Goal: Task Accomplishment & Management: Manage account settings

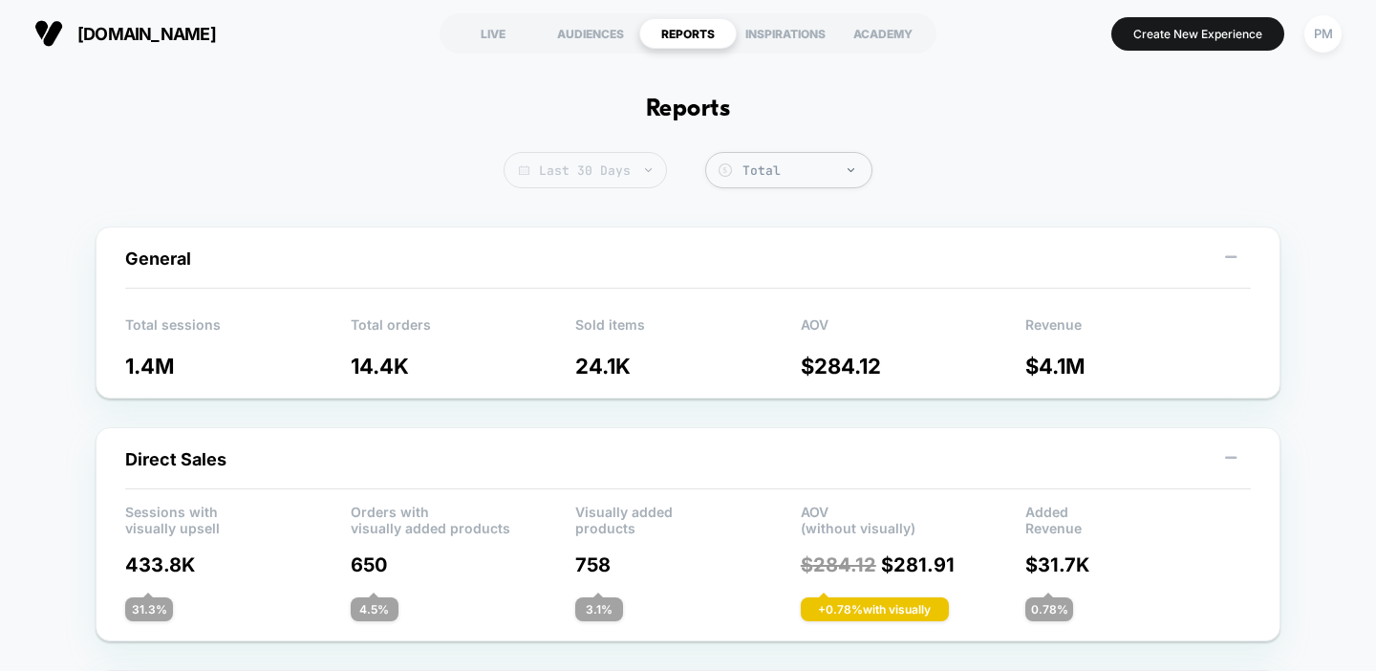
click at [604, 166] on span "Last 30 Days" at bounding box center [585, 170] width 163 height 36
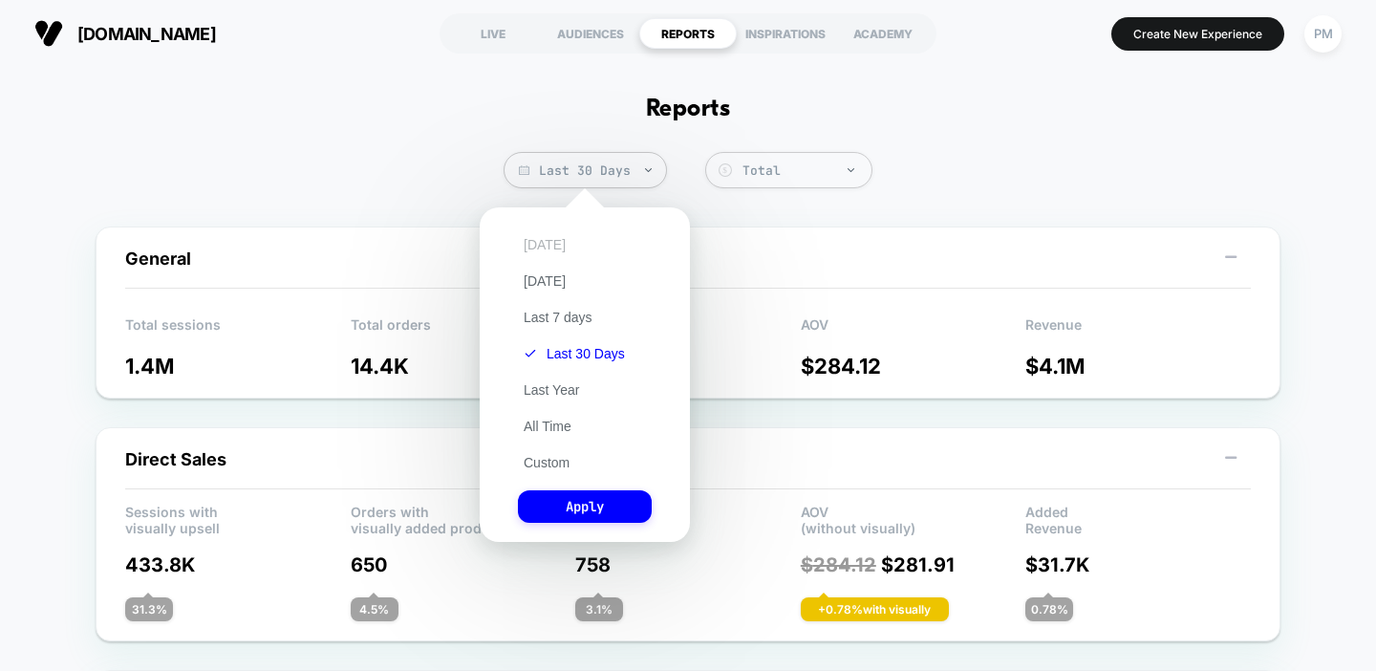
click at [551, 242] on button "[DATE]" at bounding box center [545, 244] width 54 height 17
click at [610, 507] on button "Apply" at bounding box center [585, 506] width 134 height 32
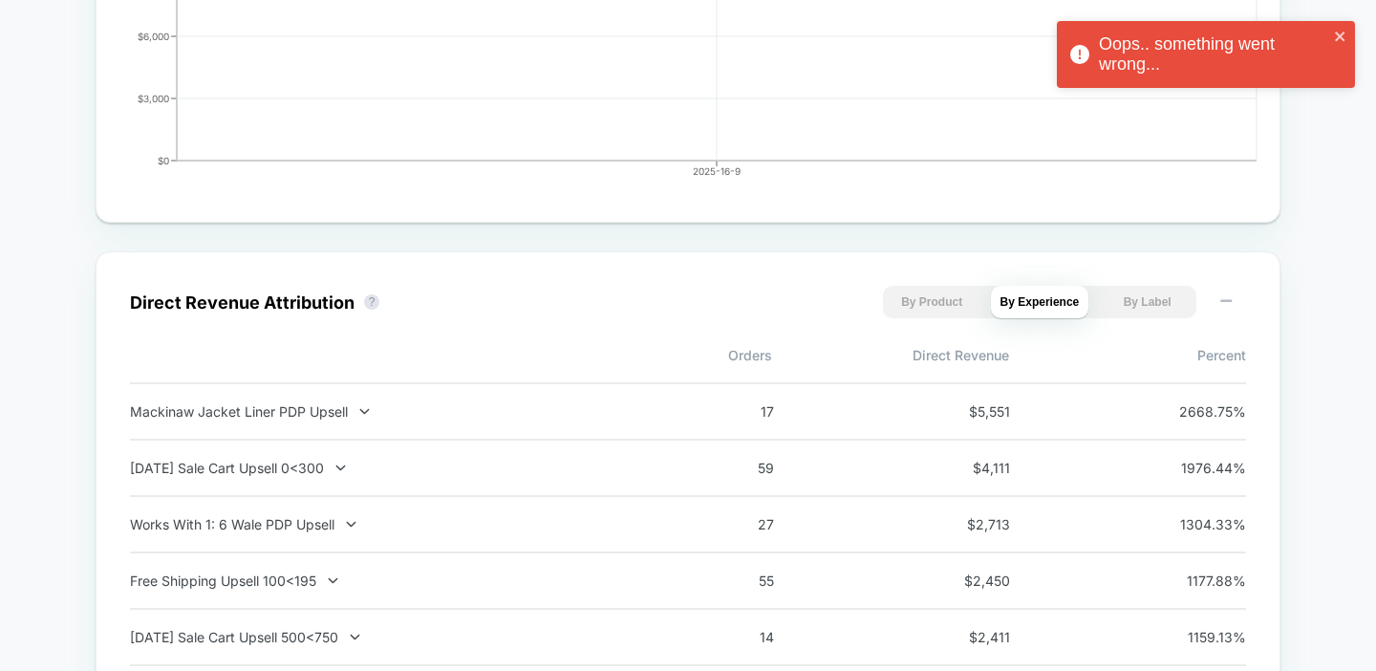
scroll to position [1111, 0]
